Goal: Task Accomplishment & Management: Use online tool/utility

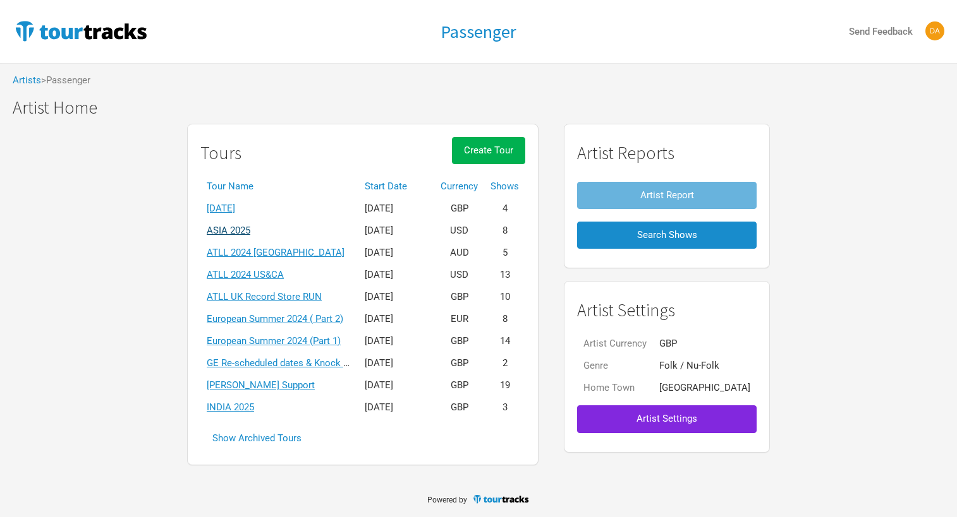
click at [250, 229] on link "ASIA 2025" at bounding box center [229, 230] width 44 height 11
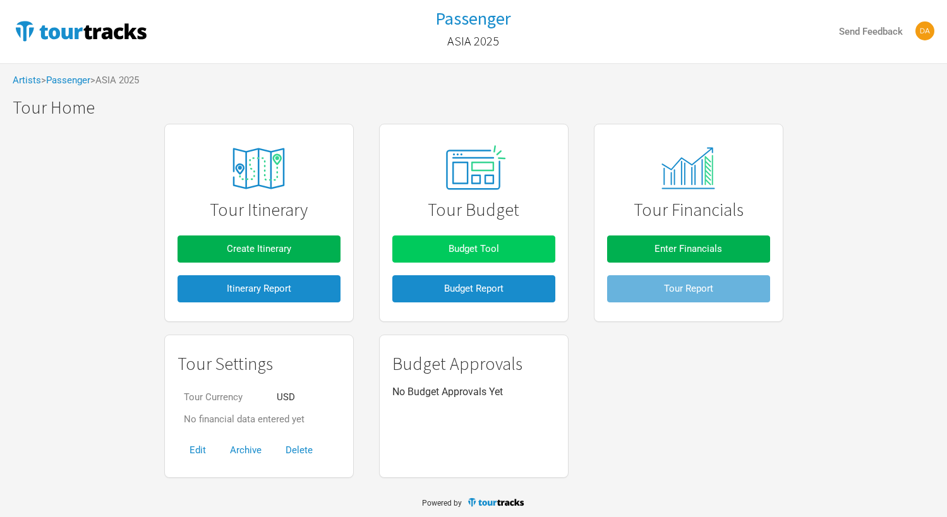
click at [469, 243] on span "Budget Tool" at bounding box center [474, 248] width 51 height 11
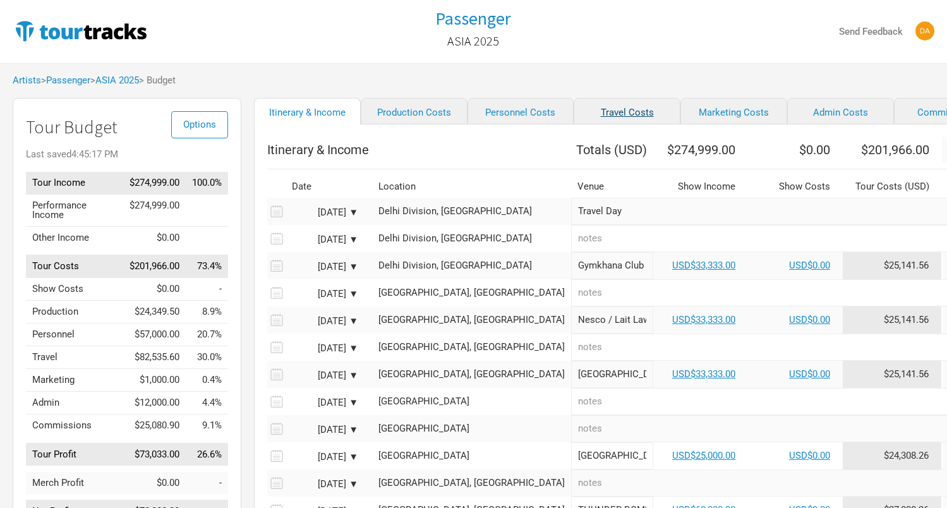
click at [586, 114] on link "Travel Costs" at bounding box center [627, 111] width 107 height 27
select select "GBP"
select select "Total Days"
select select "GBP"
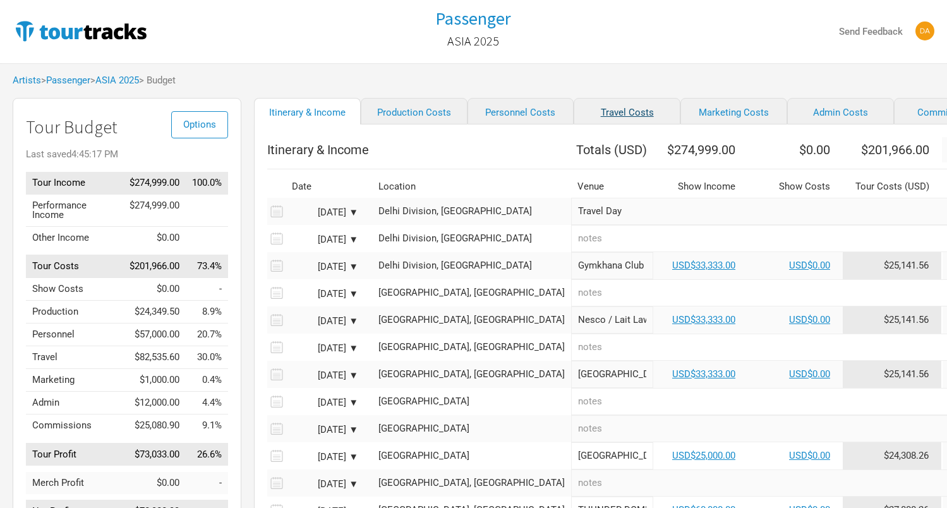
select select "GBP"
select select "USD"
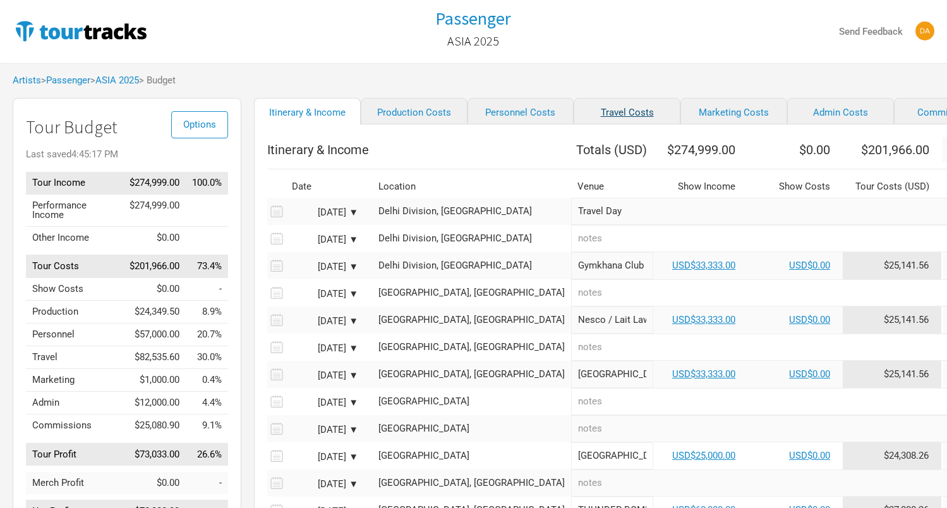
select select "USD"
select select "GBP"
select select "USD"
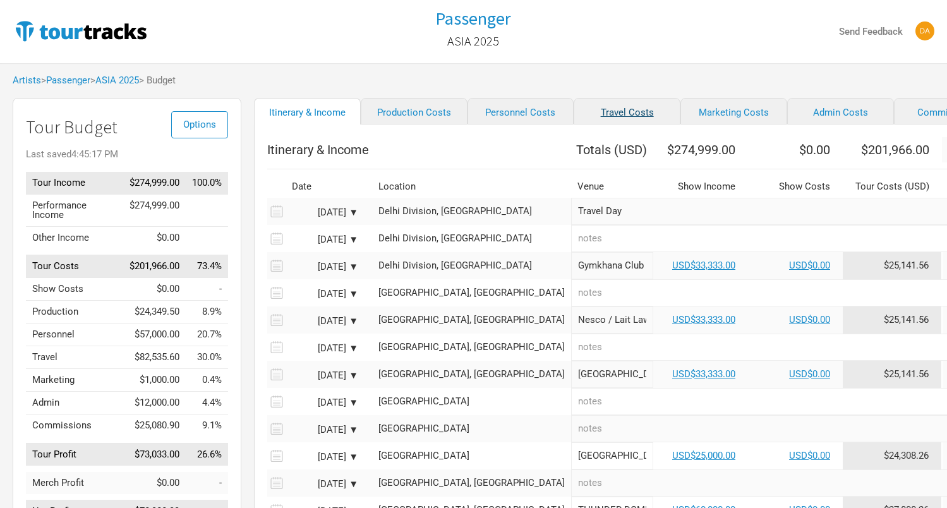
select select "USD"
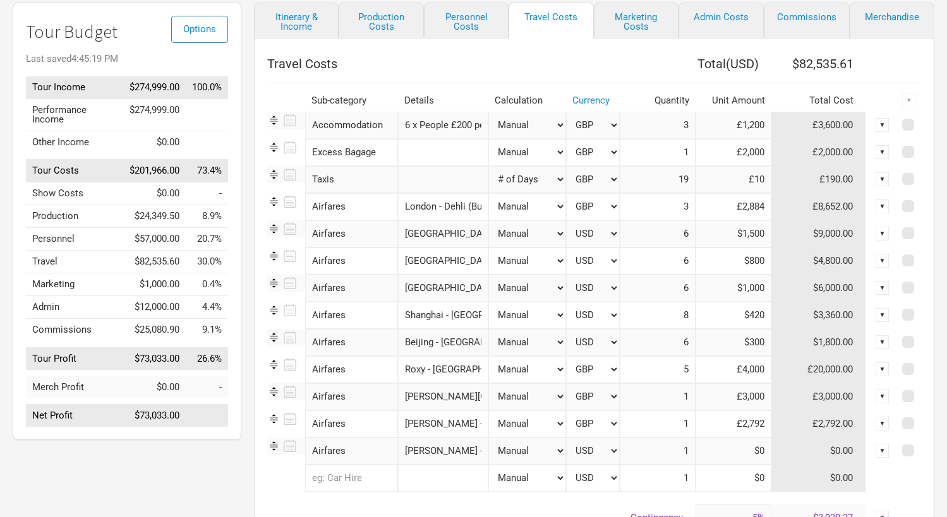
scroll to position [98, 0]
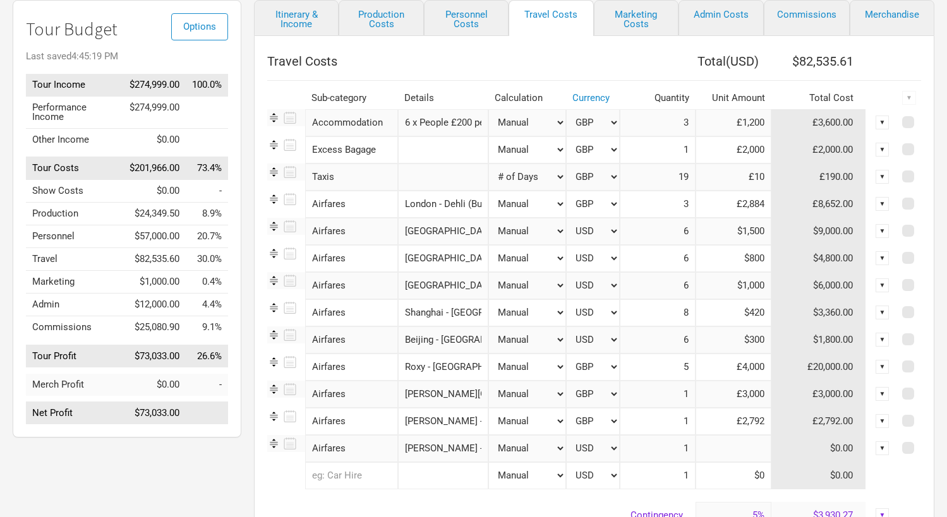
click at [741, 451] on input at bounding box center [734, 448] width 76 height 27
type input "$0"
select select "GBP"
type input "£0"
click at [732, 450] on input at bounding box center [734, 448] width 76 height 27
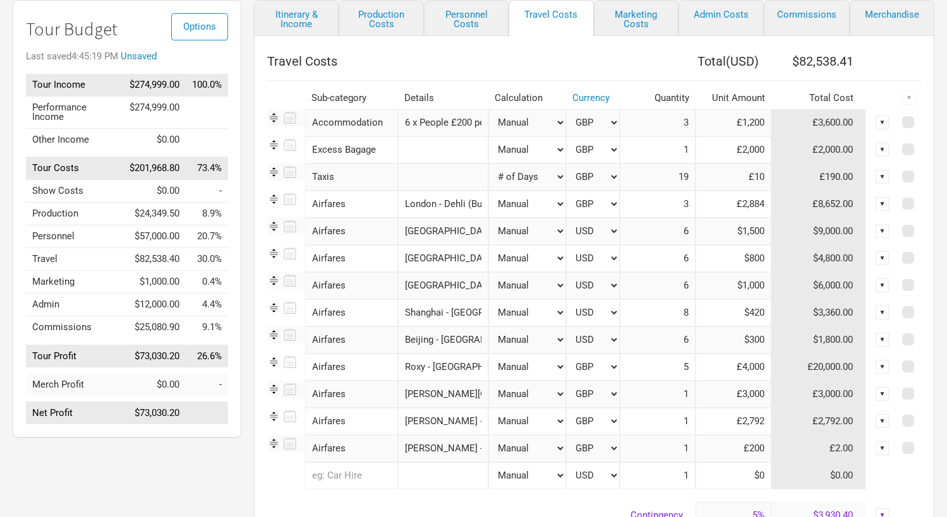
type input "£2,000"
click at [456, 504] on td "Contingency" at bounding box center [481, 515] width 428 height 27
